Goal: Information Seeking & Learning: Learn about a topic

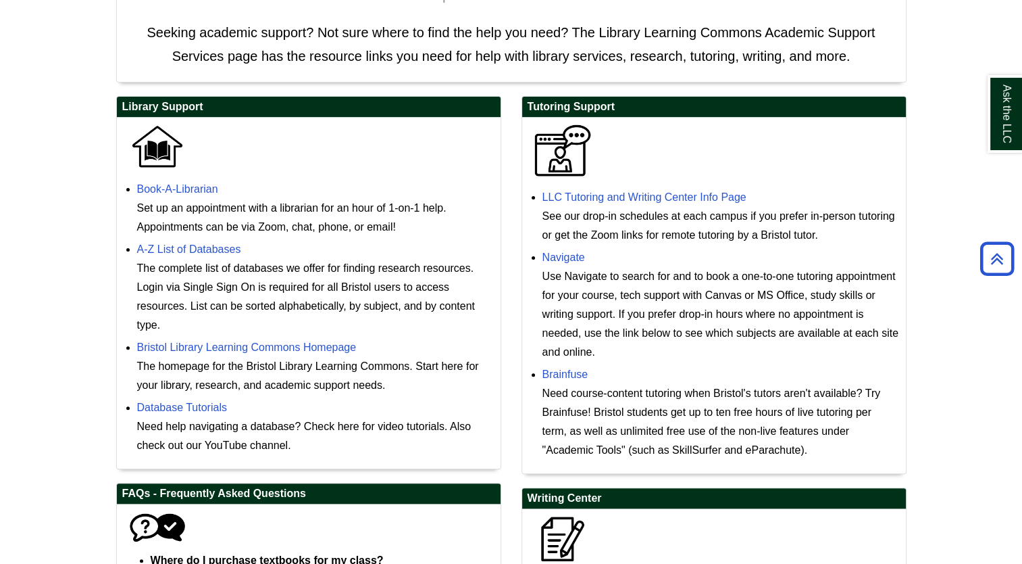
scroll to position [324, 0]
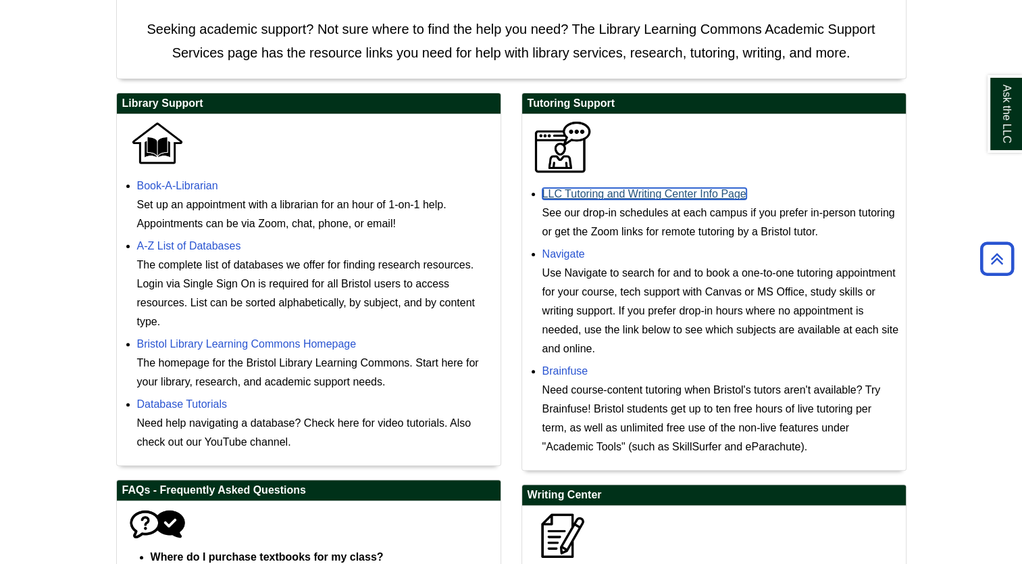
click at [657, 192] on link "LLC Tutoring and Writing Center Info Page" at bounding box center [645, 193] width 204 height 11
click at [949, 95] on body "Skip to Main Content Toggle navigation Home Access Services Access Services Pol…" at bounding box center [511, 251] width 1022 height 1150
click at [53, 79] on body "Skip to Main Content Toggle navigation Home Access Services Access Services Pol…" at bounding box center [511, 251] width 1022 height 1150
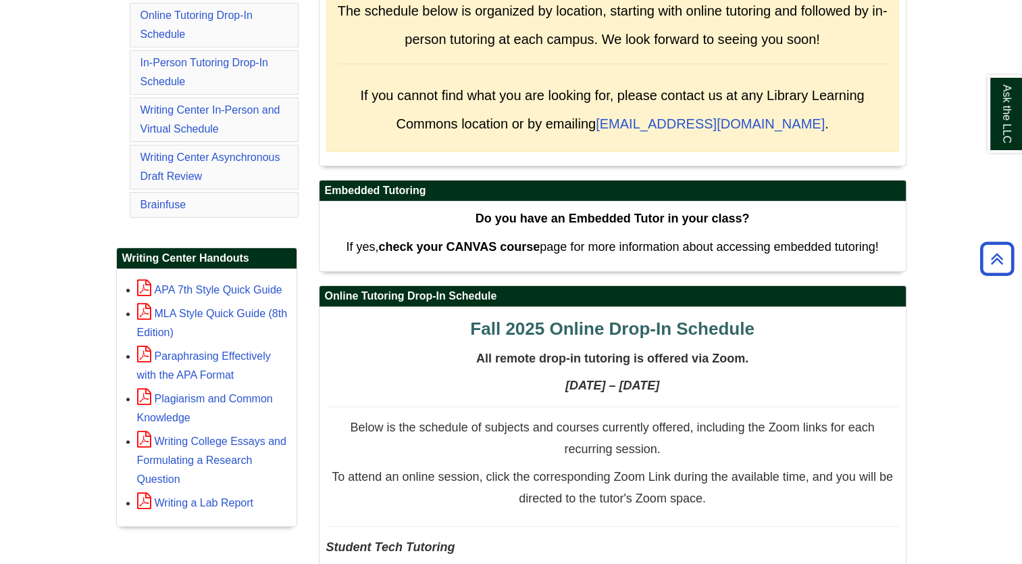
scroll to position [378, 0]
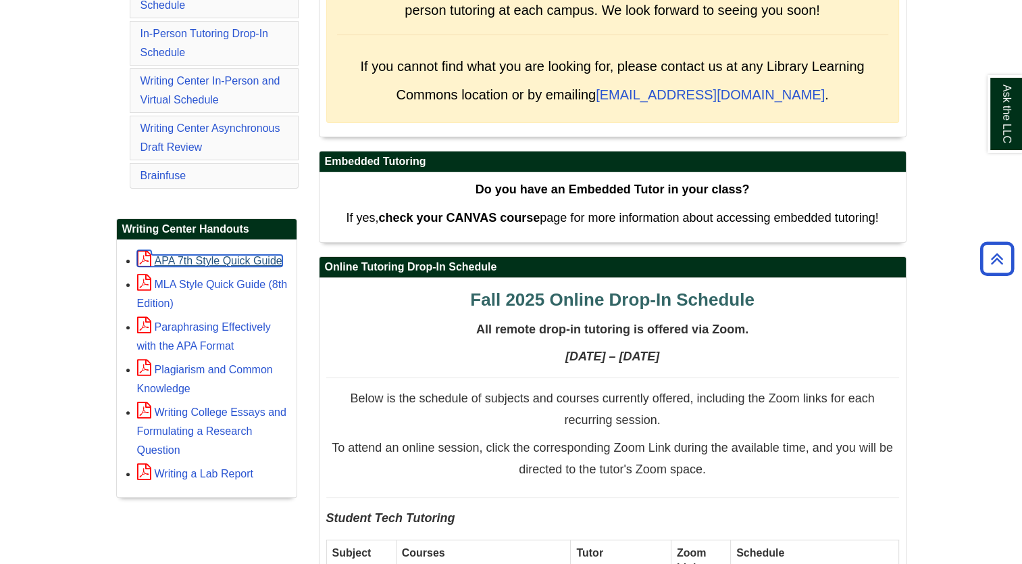
click at [178, 255] on link "APA 7th Style Quick Guide" at bounding box center [209, 260] width 145 height 11
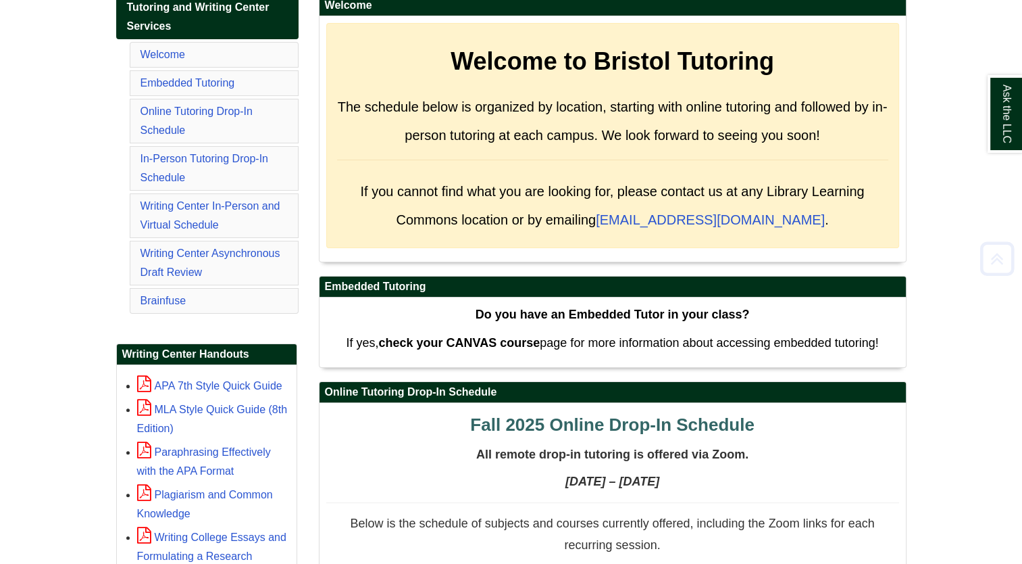
scroll to position [270, 0]
